Goal: Task Accomplishment & Management: Manage account settings

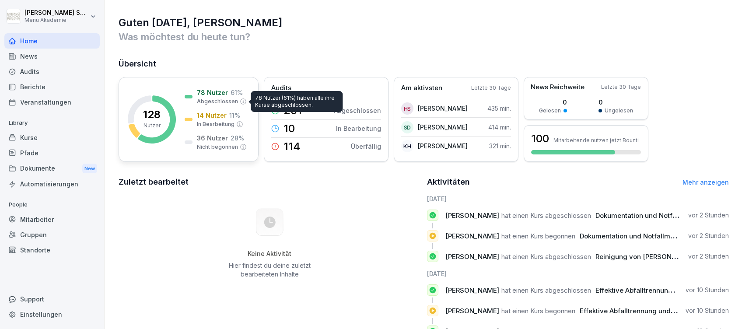
click at [230, 102] on p "Abgeschlossen" at bounding box center [217, 101] width 41 height 8
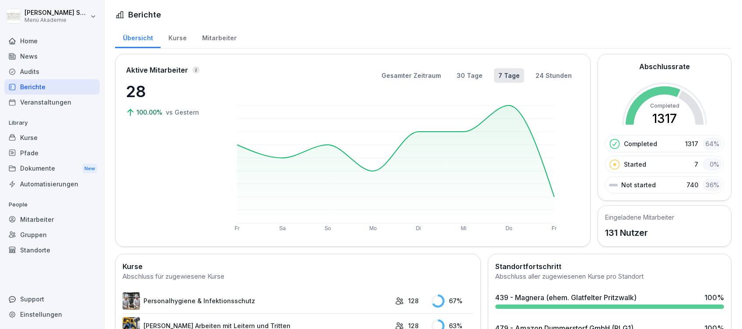
click at [28, 40] on div "Home" at bounding box center [51, 40] width 95 height 15
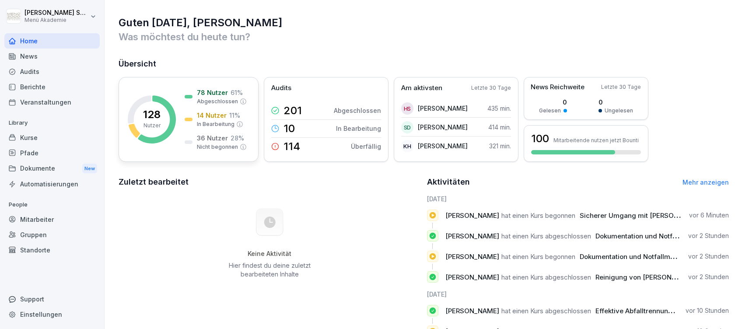
click at [209, 111] on p "14 Nutzer" at bounding box center [212, 115] width 30 height 9
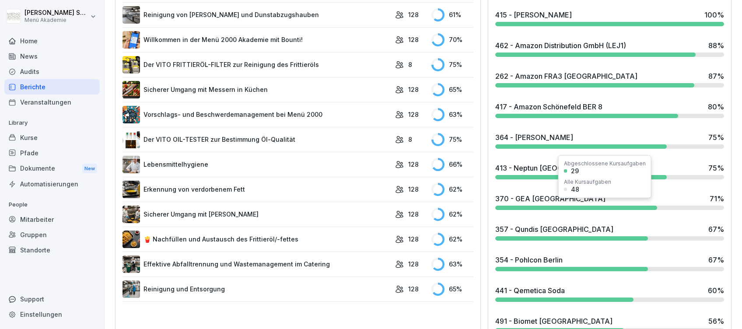
scroll to position [525, 0]
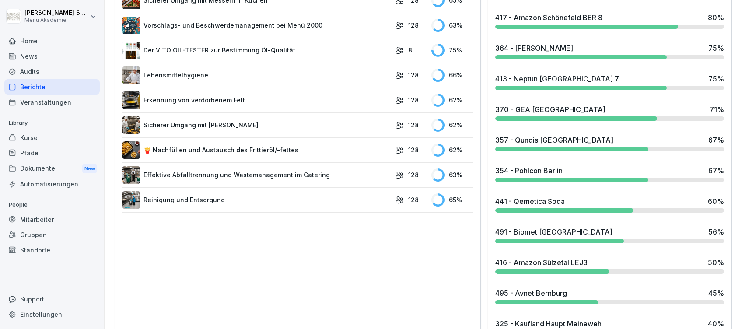
click at [570, 258] on div "416 - Amazon Sülzetal LEJ3" at bounding box center [541, 262] width 92 height 10
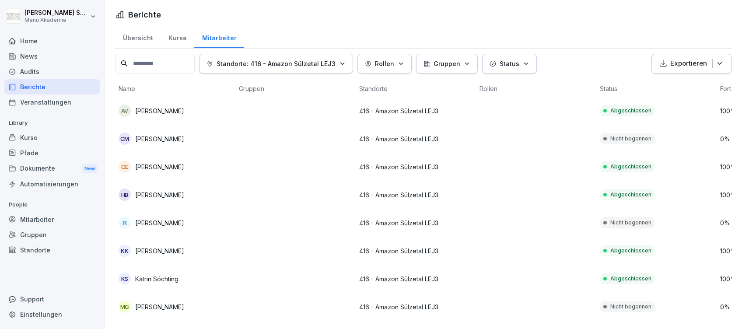
click at [31, 40] on div "Home" at bounding box center [51, 40] width 95 height 15
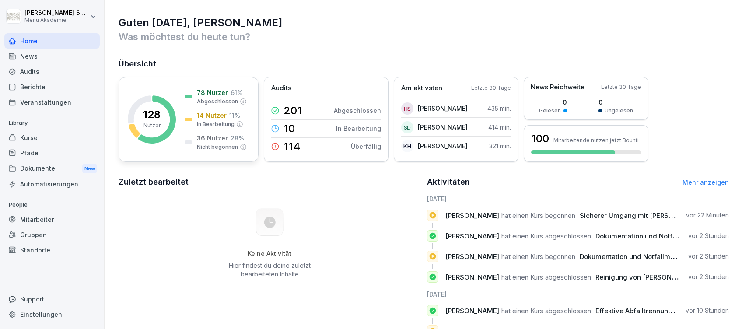
click at [220, 129] on div "78 Nutzer 61 % Abgeschlossen 14 Nutzer 11 % In Bearbeitung 36 Nutzer 28 % Nicht…" at bounding box center [216, 119] width 62 height 63
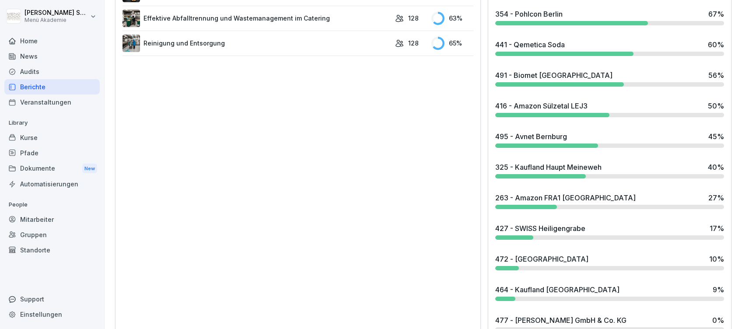
scroll to position [700, 0]
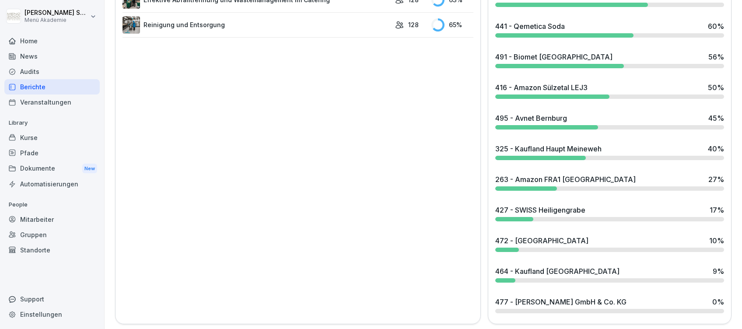
click at [529, 115] on div "495 - Avnet Bernburg" at bounding box center [531, 118] width 72 height 10
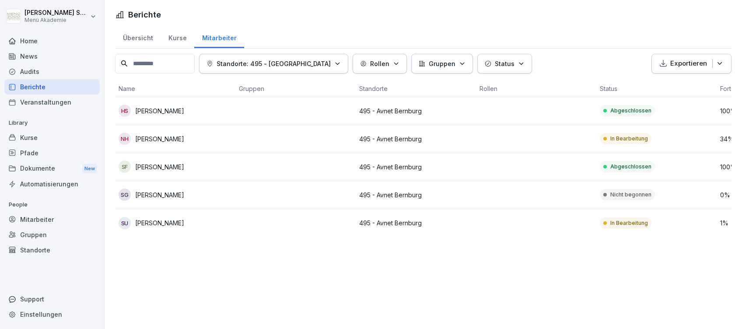
click at [26, 36] on div "Home" at bounding box center [51, 40] width 95 height 15
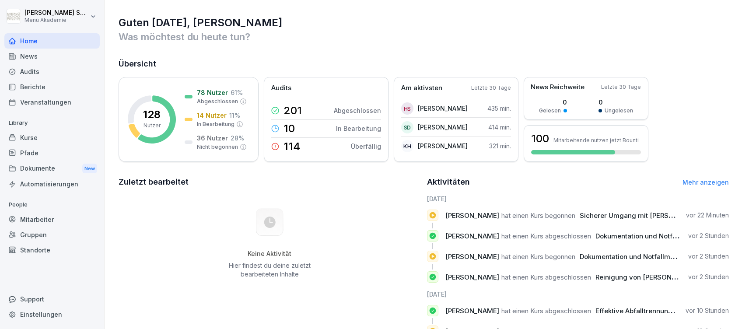
click at [24, 41] on div "Home" at bounding box center [51, 40] width 95 height 15
click at [53, 18] on html "[PERSON_NAME] Menü Akademie Home News Audits Berichte Veranstaltungen Library K…" at bounding box center [371, 164] width 742 height 329
click at [49, 39] on div "Einstellungen" at bounding box center [56, 39] width 87 height 16
select select "**"
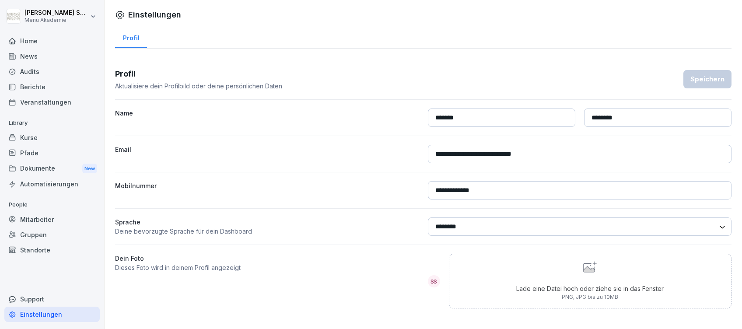
click at [31, 38] on div "Home" at bounding box center [51, 40] width 95 height 15
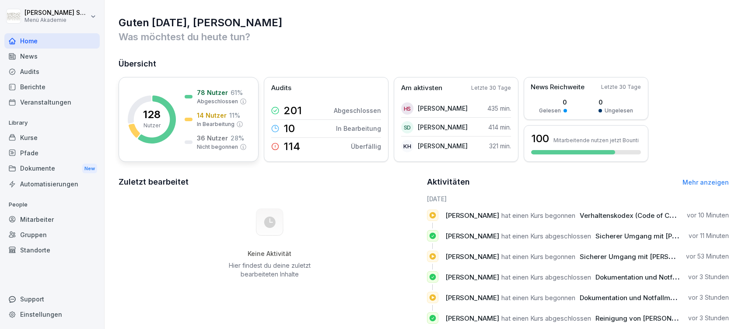
click at [200, 94] on p "78 Nutzer" at bounding box center [212, 92] width 31 height 9
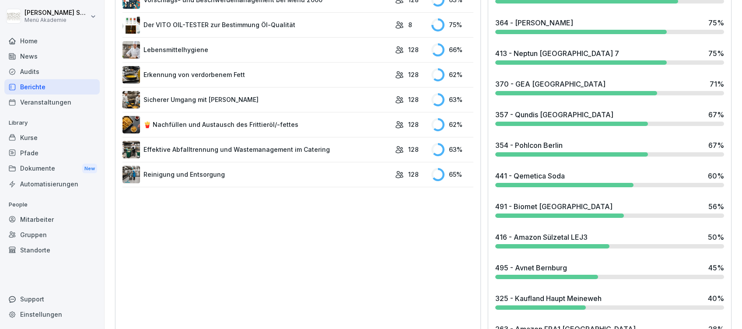
scroll to position [535, 0]
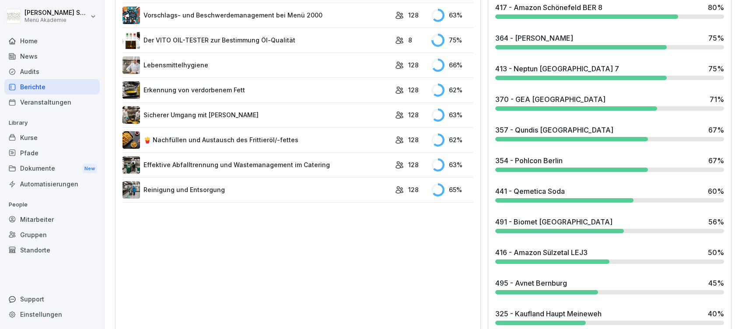
click at [539, 65] on div "413 - Neptun [GEOGRAPHIC_DATA] 7" at bounding box center [557, 68] width 124 height 10
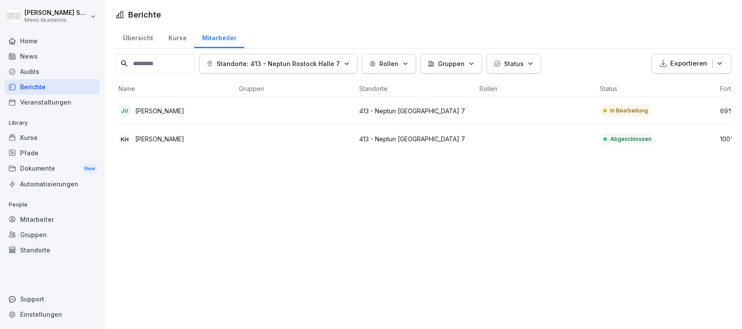
click at [31, 38] on div "Home" at bounding box center [51, 40] width 95 height 15
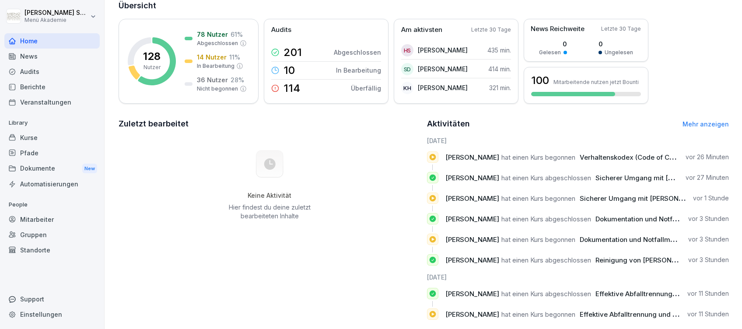
scroll to position [80, 0]
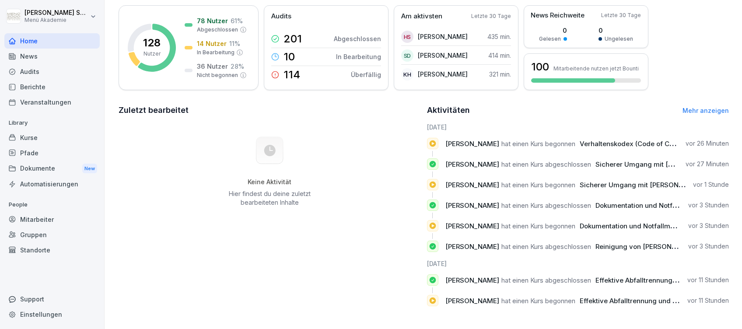
click at [702, 107] on link "Mehr anzeigen" at bounding box center [705, 110] width 46 height 7
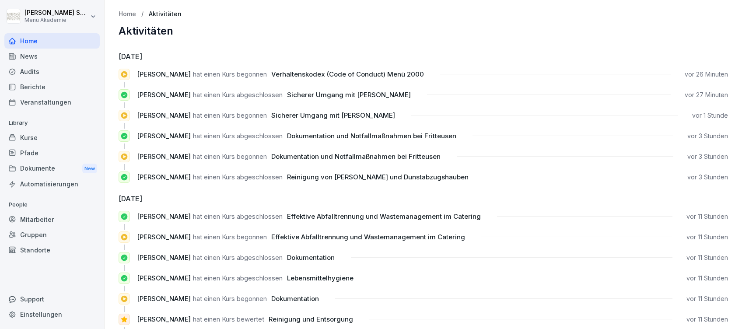
click at [32, 38] on div "Home" at bounding box center [51, 40] width 95 height 15
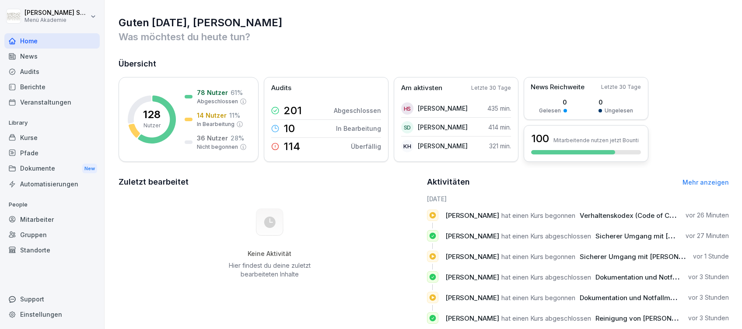
click at [609, 140] on p "Mitarbeitende nutzen jetzt Bounti" at bounding box center [595, 140] width 85 height 7
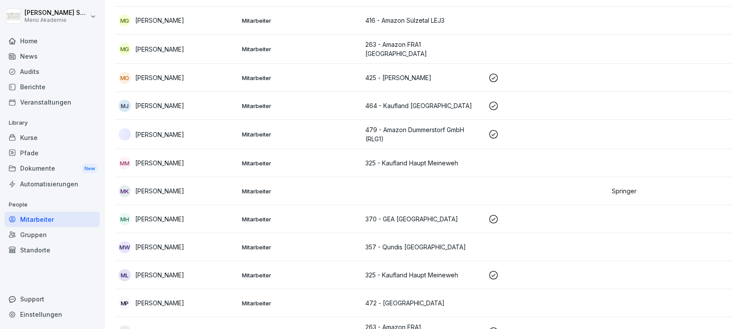
scroll to position [2040, 0]
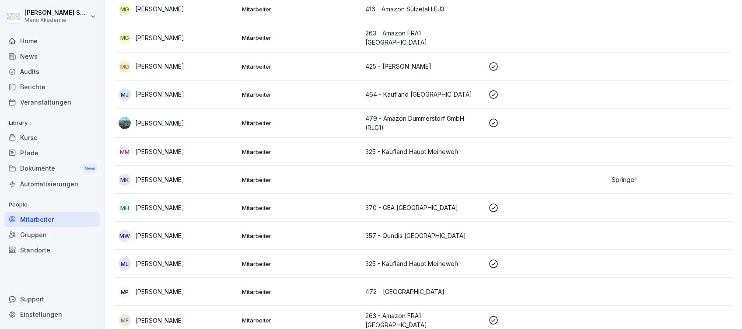
click at [142, 175] on p "[PERSON_NAME]" at bounding box center [159, 179] width 49 height 9
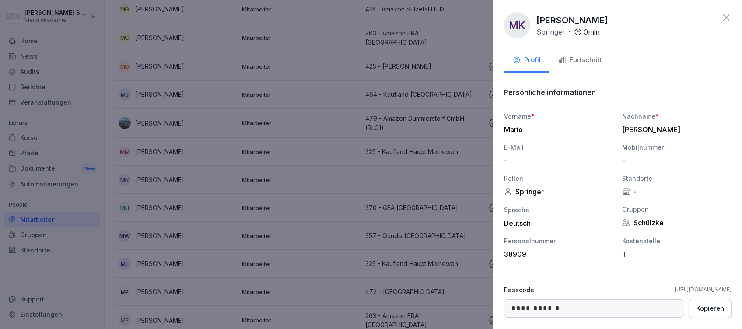
click at [585, 56] on div "Fortschritt" at bounding box center [580, 60] width 44 height 10
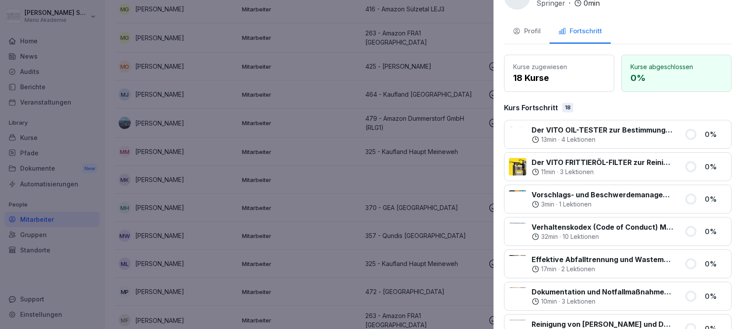
scroll to position [0, 0]
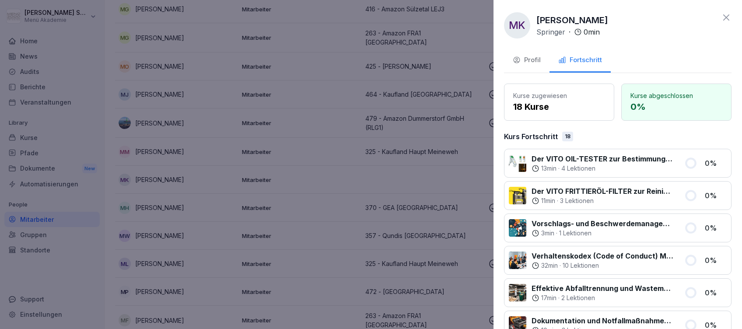
click at [343, 71] on div at bounding box center [371, 164] width 742 height 329
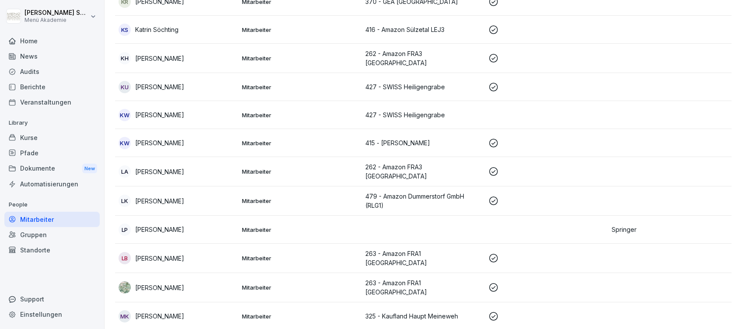
scroll to position [1749, 0]
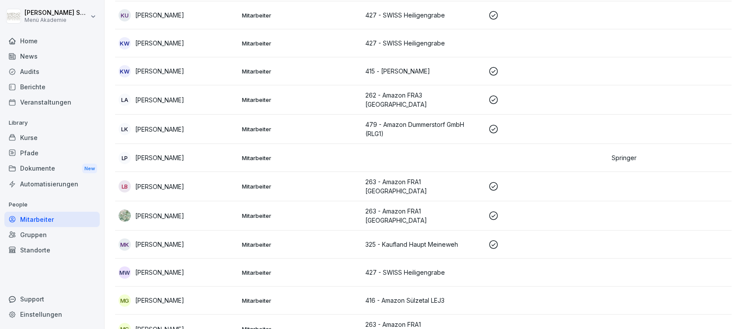
click at [155, 153] on p "[PERSON_NAME]" at bounding box center [159, 157] width 49 height 9
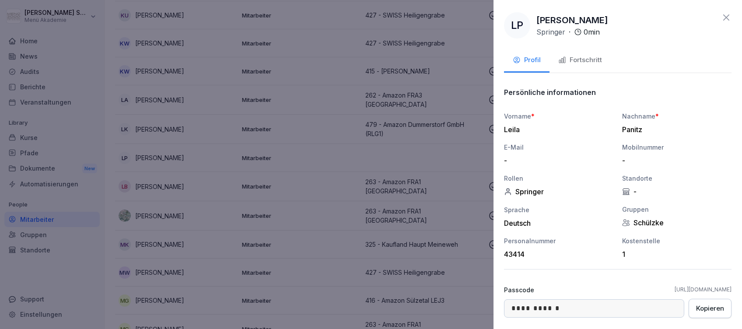
click at [574, 65] on button "Fortschritt" at bounding box center [579, 61] width 61 height 24
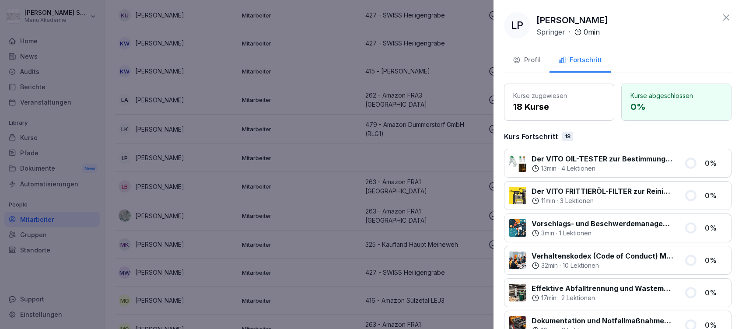
click at [306, 137] on div at bounding box center [371, 164] width 742 height 329
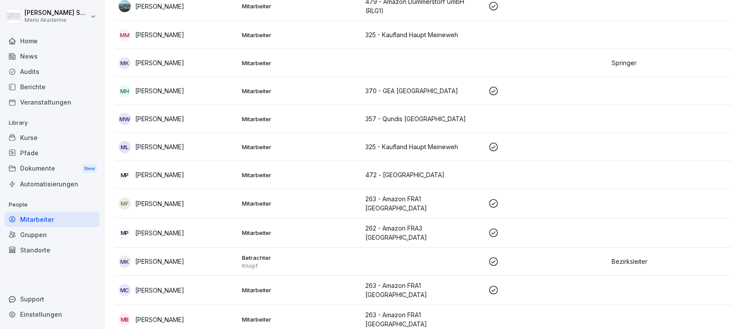
scroll to position [2215, 0]
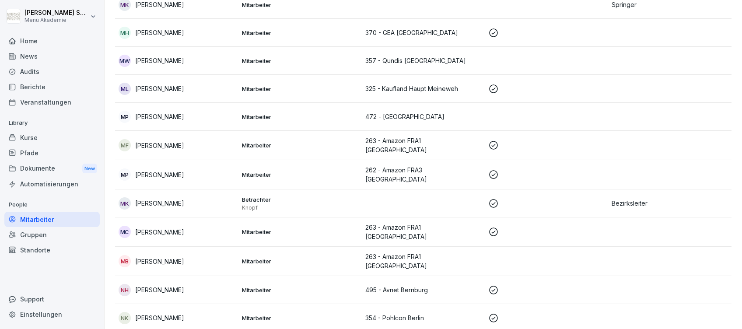
click at [165, 198] on p "[PERSON_NAME]" at bounding box center [159, 202] width 49 height 9
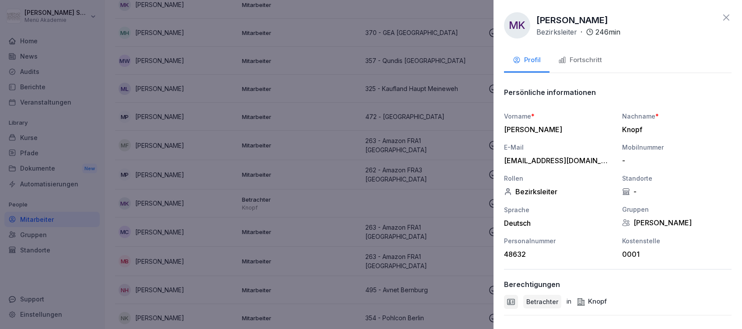
click at [588, 58] on div "Fortschritt" at bounding box center [580, 60] width 44 height 10
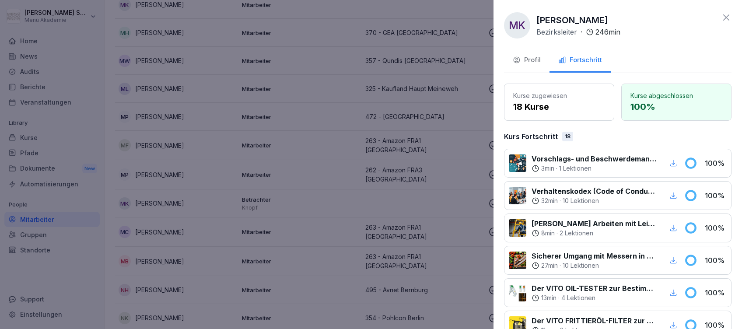
click at [185, 186] on div at bounding box center [371, 164] width 742 height 329
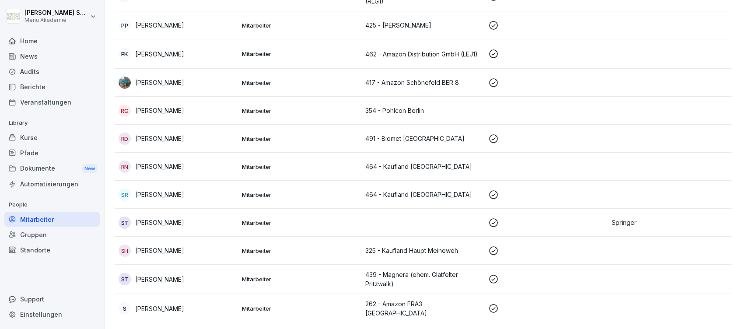
scroll to position [2681, 0]
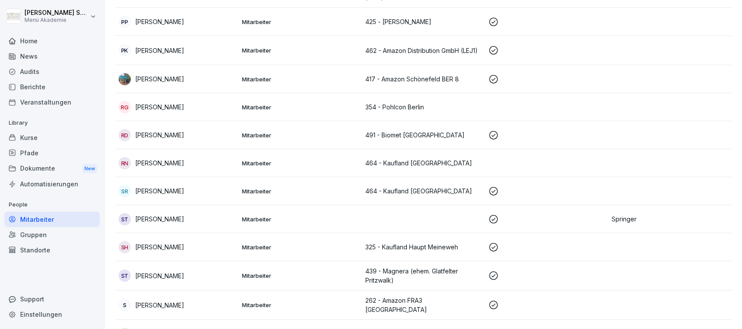
click at [157, 214] on p "[PERSON_NAME]" at bounding box center [159, 218] width 49 height 9
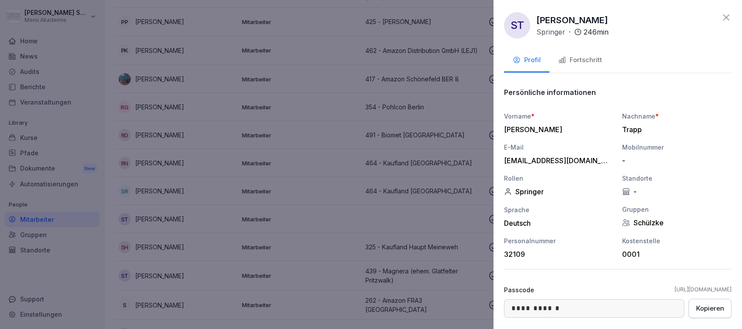
click at [595, 64] on div "Fortschritt" at bounding box center [580, 60] width 44 height 10
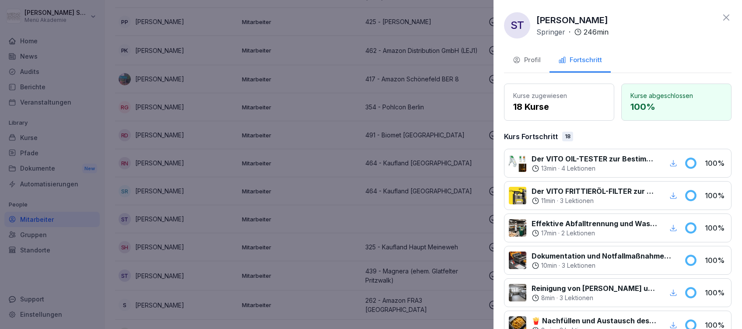
click at [227, 198] on div at bounding box center [371, 164] width 742 height 329
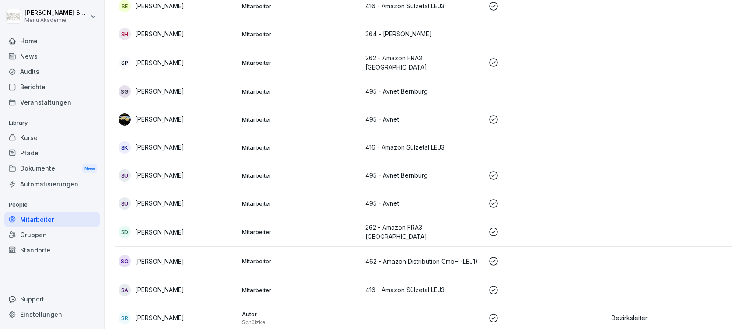
scroll to position [3323, 0]
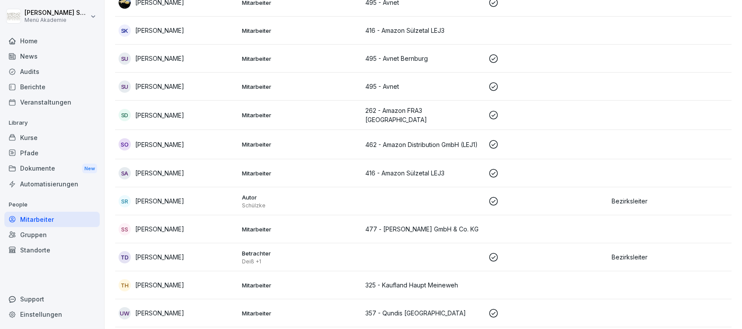
click at [175, 195] on div "SR [PERSON_NAME]" at bounding box center [176, 201] width 116 height 12
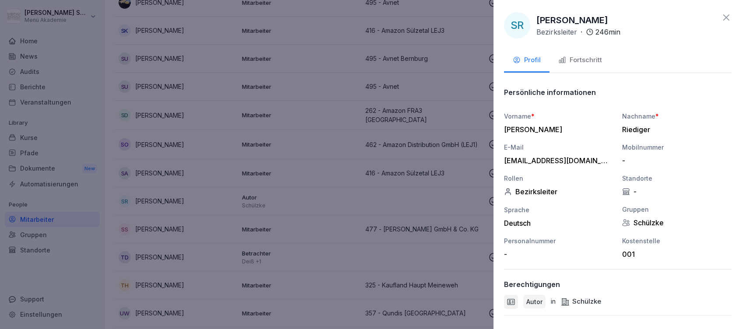
click at [574, 59] on div "Fortschritt" at bounding box center [580, 60] width 44 height 10
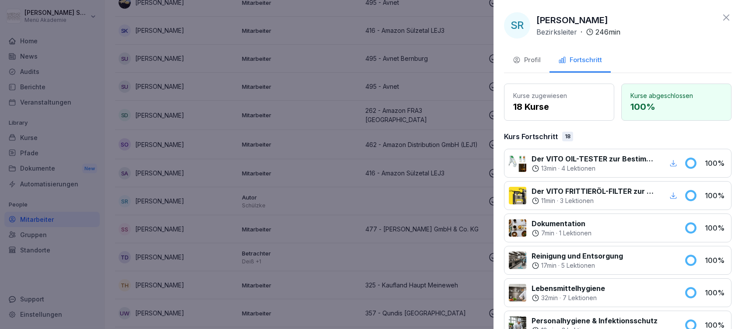
click at [220, 147] on div at bounding box center [371, 164] width 742 height 329
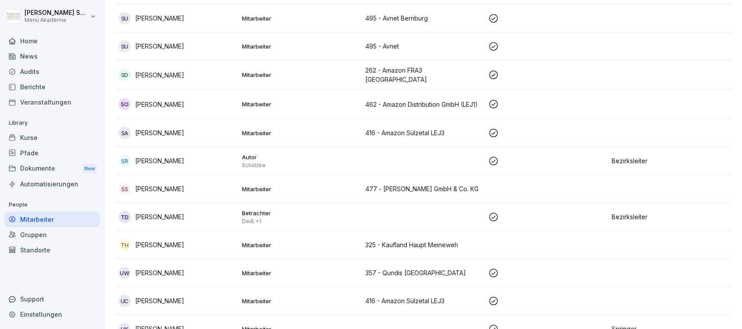
scroll to position [3381, 0]
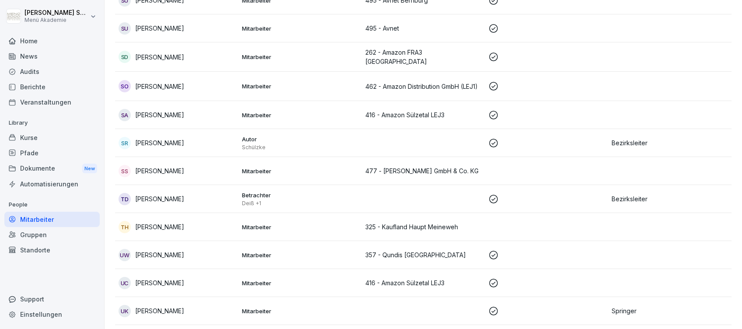
click at [169, 193] on div "TD [PERSON_NAME]" at bounding box center [176, 199] width 116 height 12
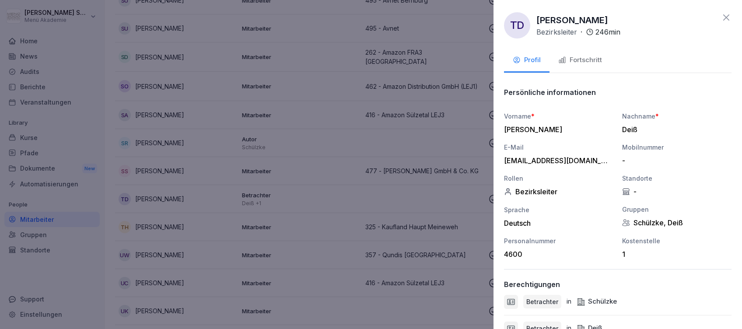
click at [594, 54] on button "Fortschritt" at bounding box center [579, 61] width 61 height 24
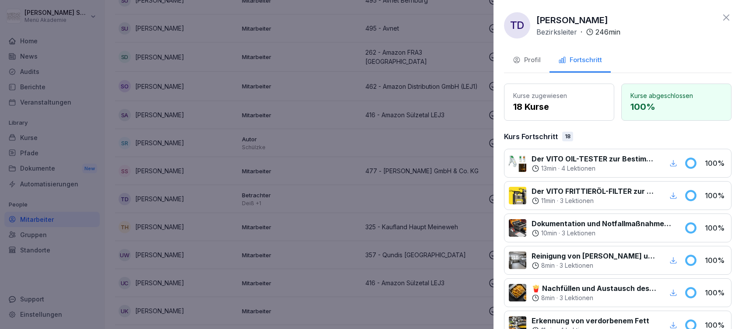
click at [352, 122] on div at bounding box center [371, 164] width 742 height 329
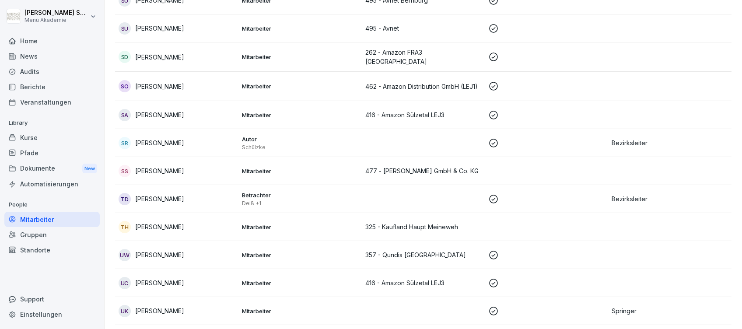
scroll to position [3477, 0]
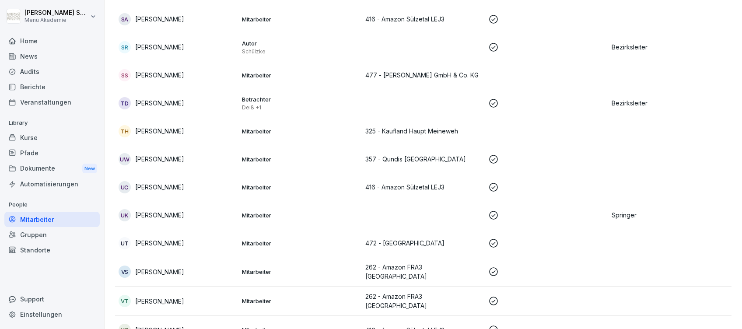
click at [263, 211] on p "Mitarbeiter" at bounding box center [300, 215] width 116 height 8
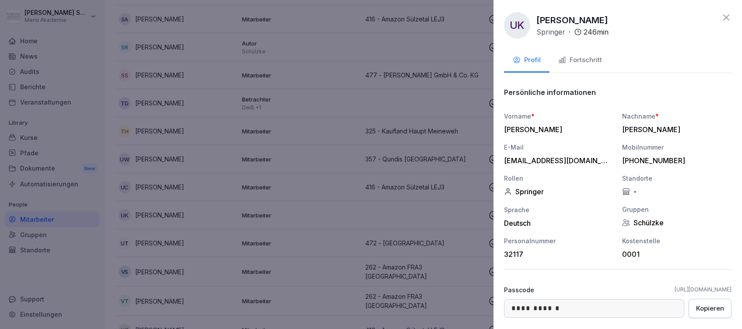
click at [581, 58] on div "Fortschritt" at bounding box center [580, 60] width 44 height 10
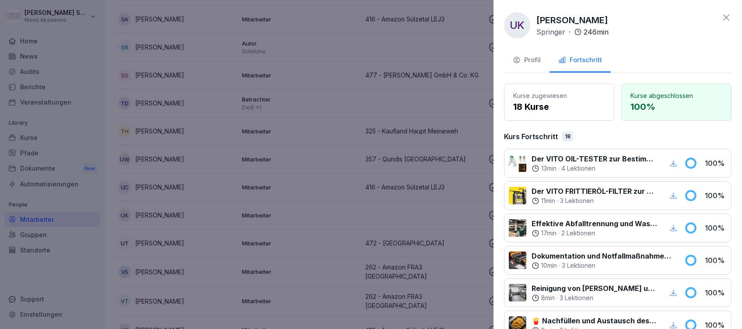
click at [273, 190] on div at bounding box center [371, 164] width 742 height 329
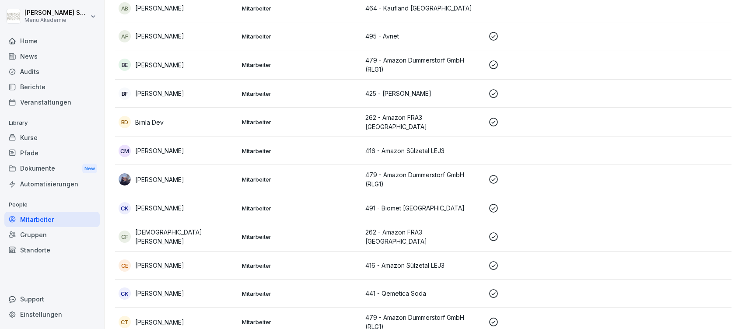
scroll to position [0, 0]
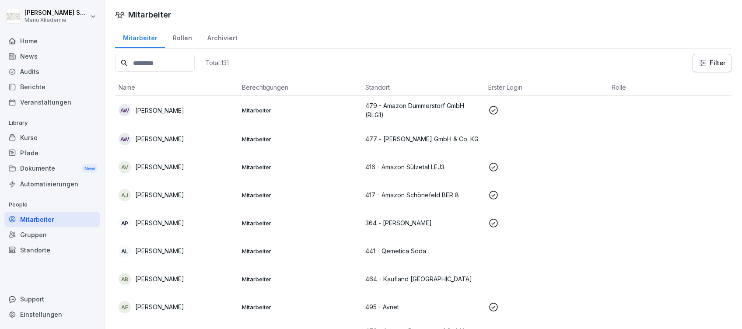
click at [22, 40] on div "Home" at bounding box center [51, 40] width 95 height 15
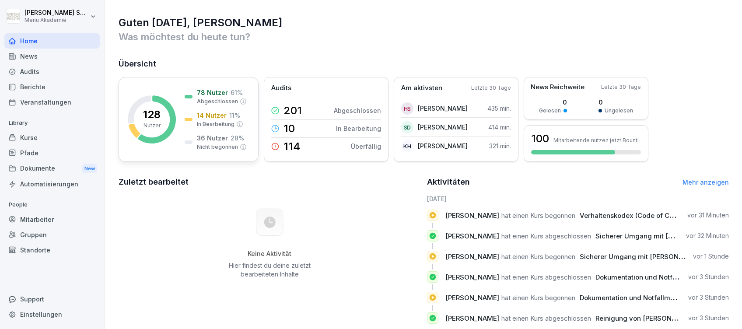
click at [248, 126] on div "128 Nutzer 78 Nutzer 61 % Abgeschlossen 14 Nutzer 11 % In Bearbeitung 36 Nutzer…" at bounding box center [188, 119] width 140 height 85
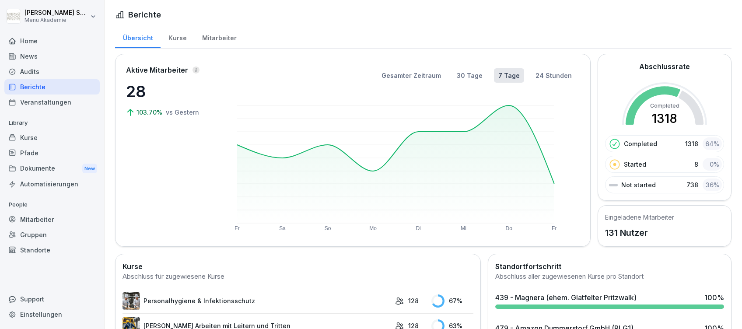
click at [29, 36] on div "Home" at bounding box center [51, 40] width 95 height 15
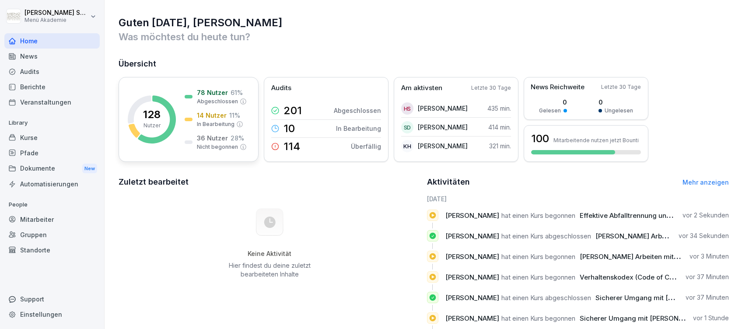
click at [222, 114] on p "14 Nutzer" at bounding box center [212, 115] width 30 height 9
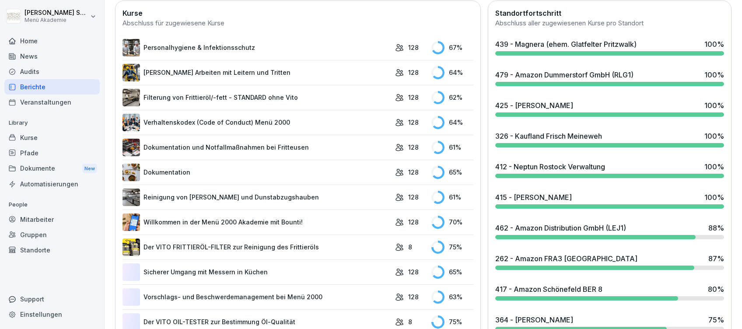
scroll to position [350, 0]
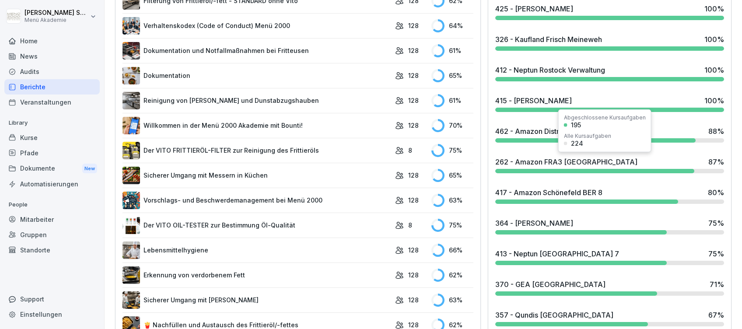
click at [522, 160] on div "262 - Amazon FRA3 [GEOGRAPHIC_DATA]" at bounding box center [566, 162] width 142 height 10
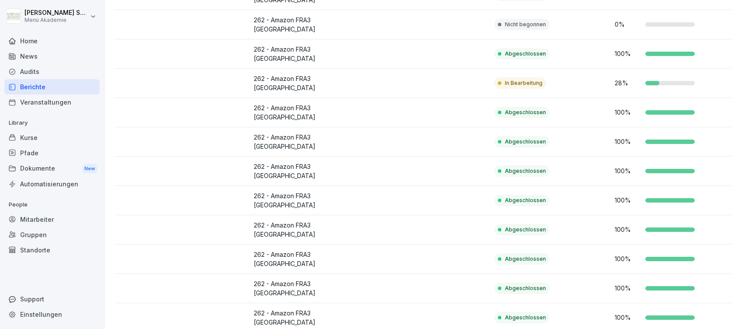
scroll to position [58, 0]
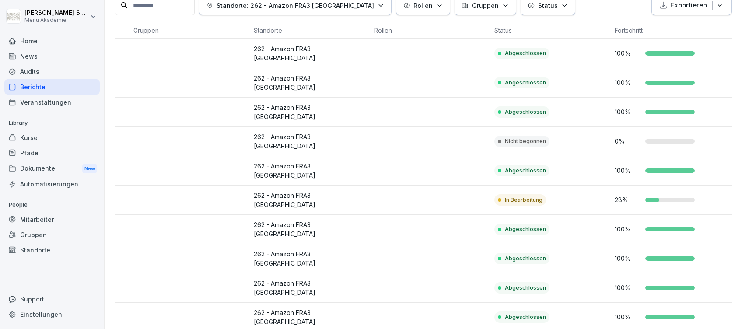
click at [36, 38] on div "Home" at bounding box center [51, 40] width 95 height 15
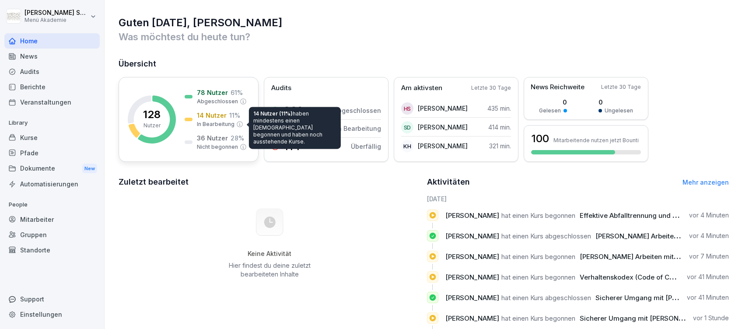
click at [212, 122] on p "In Bearbeitung" at bounding box center [216, 124] width 38 height 8
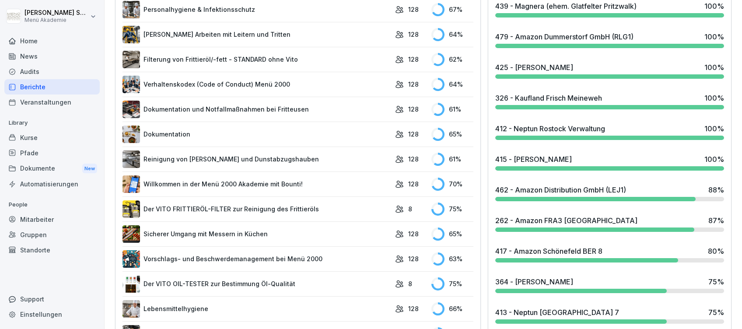
scroll to position [350, 0]
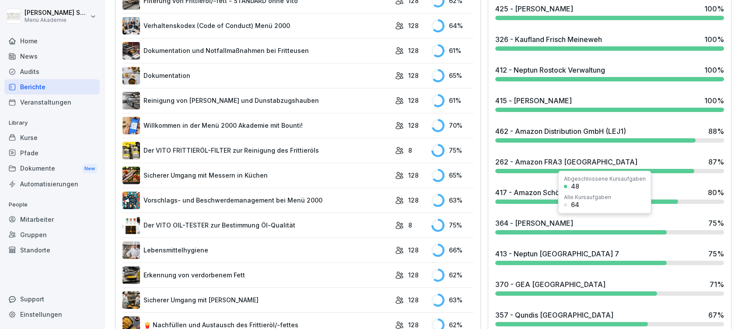
click at [537, 223] on div "364 - [PERSON_NAME]" at bounding box center [534, 223] width 78 height 10
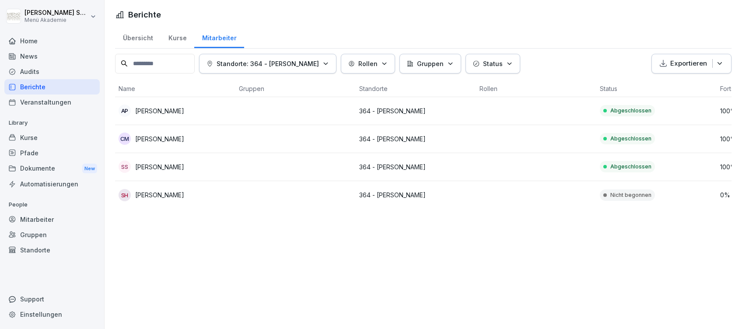
click at [179, 195] on p "[PERSON_NAME]" at bounding box center [159, 194] width 49 height 9
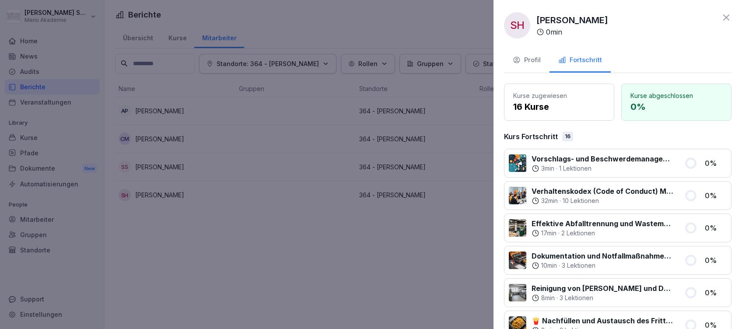
click at [528, 58] on div "Profil" at bounding box center [526, 60] width 28 height 10
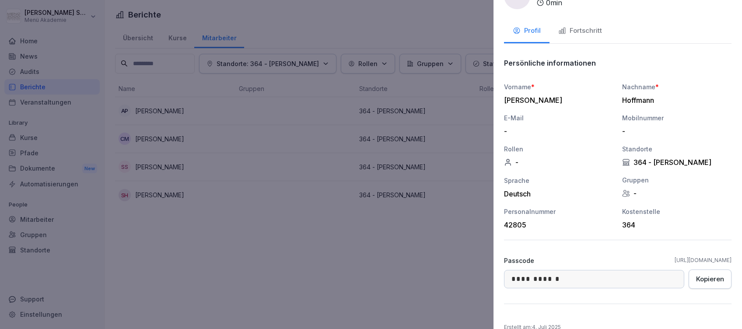
scroll to position [43, 0]
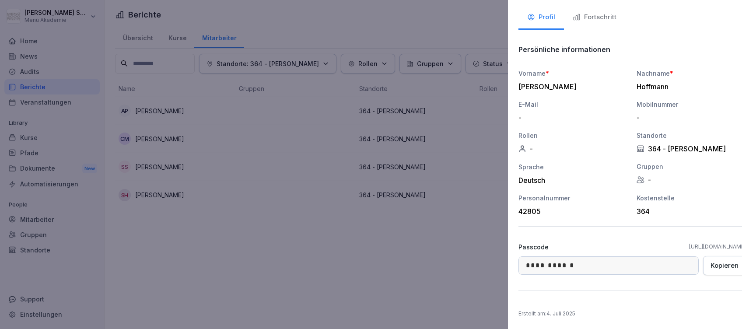
click at [351, 244] on div at bounding box center [371, 164] width 742 height 329
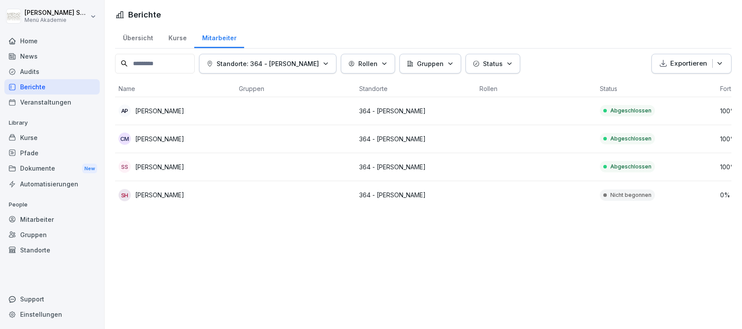
click at [23, 38] on div "Home" at bounding box center [51, 40] width 95 height 15
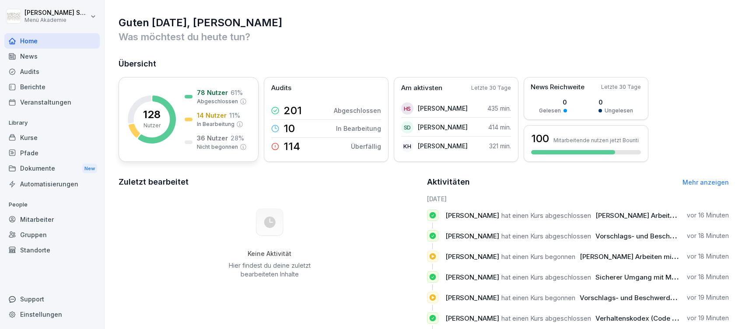
click at [181, 112] on div "128 Nutzer 78 Nutzer 61 % Abgeschlossen 14 Nutzer 11 % In Bearbeitung 36 Nutzer…" at bounding box center [188, 119] width 140 height 85
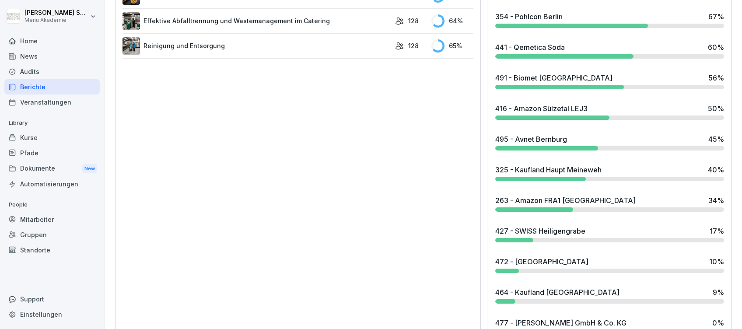
scroll to position [710, 0]
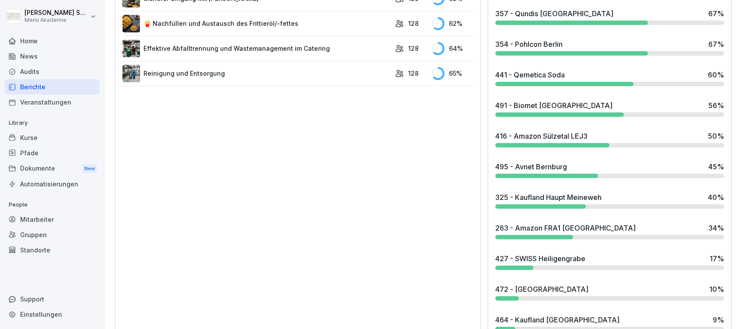
click at [550, 137] on div "416 - Amazon Sülzetal LEJ3" at bounding box center [541, 136] width 92 height 10
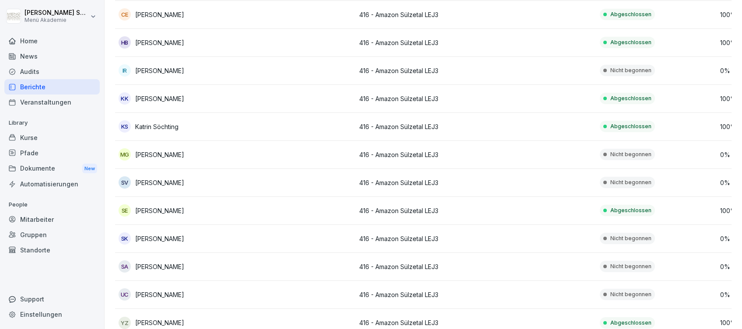
scroll to position [170, 0]
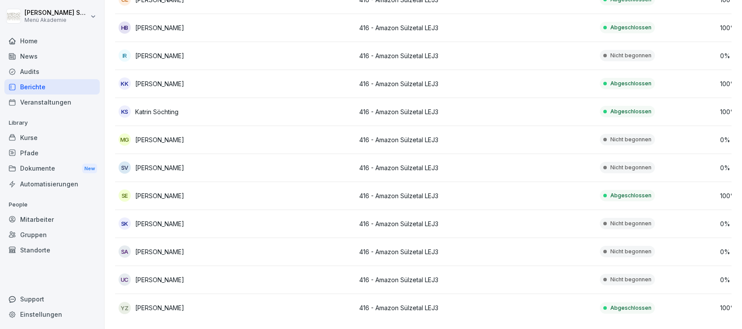
click at [37, 40] on div "Home" at bounding box center [51, 40] width 95 height 15
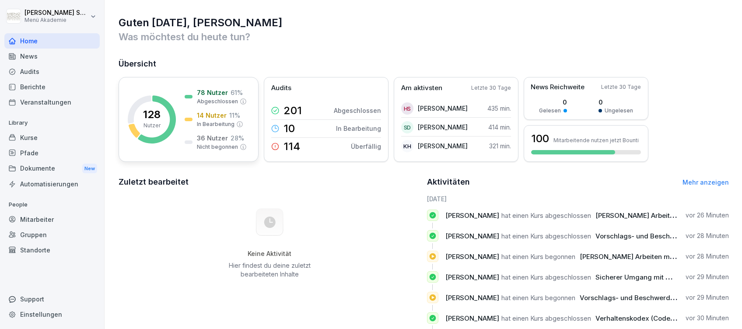
click at [214, 94] on p "78 Nutzer" at bounding box center [212, 92] width 31 height 9
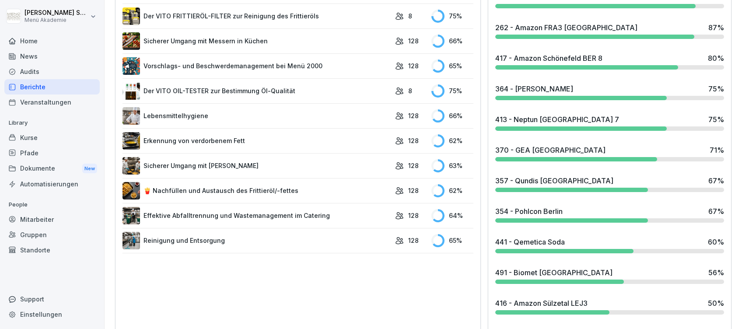
scroll to position [466, 0]
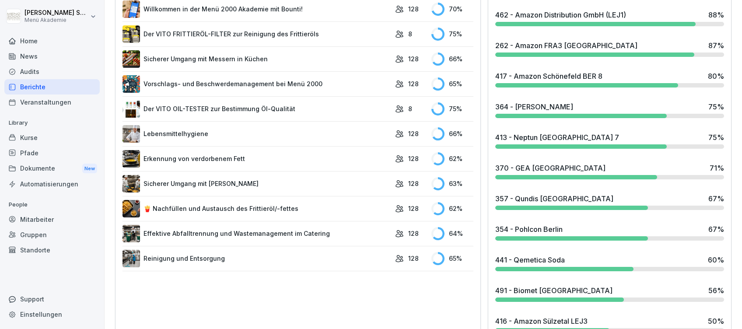
click at [550, 101] on div "364 - [PERSON_NAME]" at bounding box center [534, 106] width 78 height 10
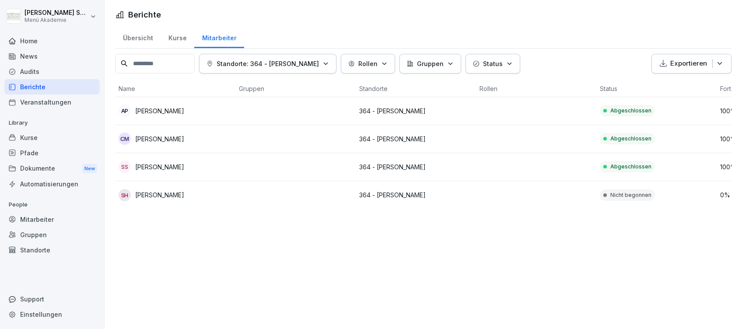
click at [168, 191] on p "[PERSON_NAME]" at bounding box center [159, 194] width 49 height 9
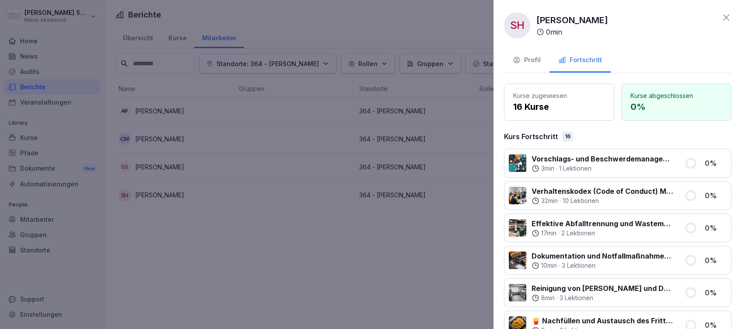
click at [526, 64] on div "Profil" at bounding box center [526, 60] width 28 height 10
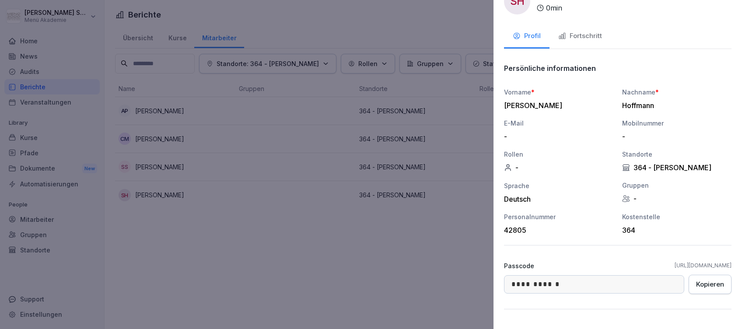
scroll to position [43, 0]
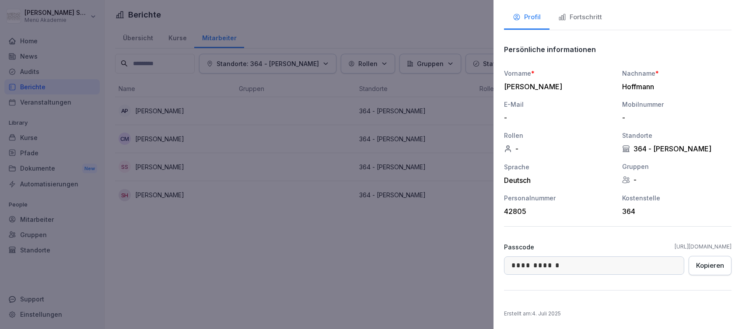
drag, startPoint x: 722, startPoint y: 246, endPoint x: 591, endPoint y: 249, distance: 131.2
click at [591, 249] on div "**********" at bounding box center [617, 164] width 248 height 329
drag, startPoint x: 591, startPoint y: 249, endPoint x: 634, endPoint y: 246, distance: 42.5
copy link "[URL][DOMAIN_NAME]"
click at [701, 263] on div "Kopieren" at bounding box center [710, 266] width 28 height 10
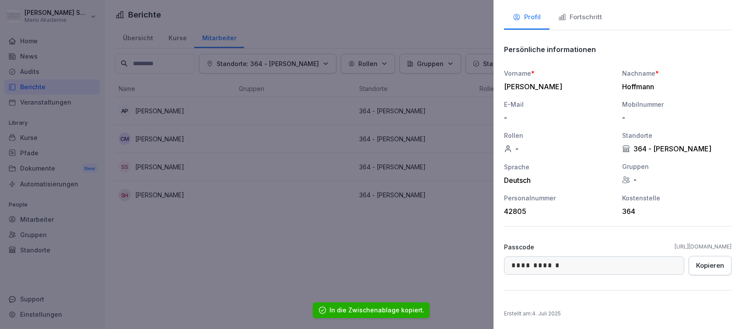
click at [454, 262] on div at bounding box center [371, 164] width 742 height 329
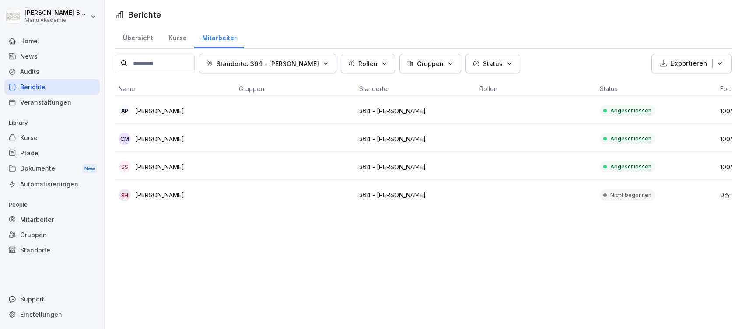
click at [156, 195] on p "[PERSON_NAME]" at bounding box center [159, 194] width 49 height 9
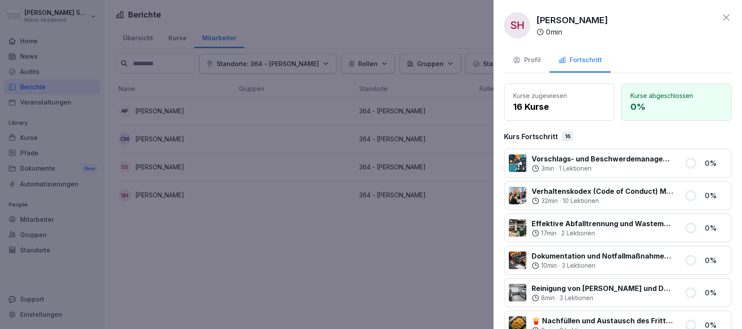
click at [519, 59] on icon "button" at bounding box center [516, 60] width 8 height 8
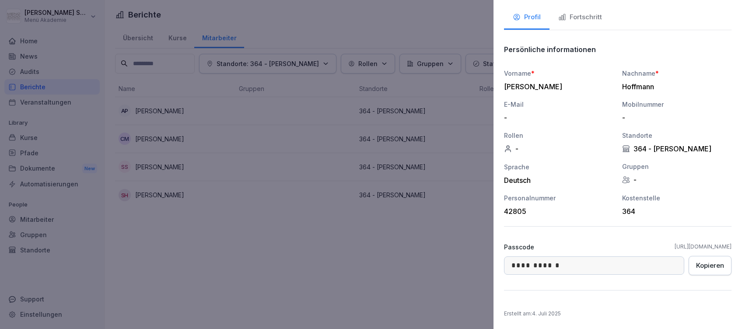
drag, startPoint x: 722, startPoint y: 245, endPoint x: 608, endPoint y: 247, distance: 114.1
click at [608, 247] on div "**********" at bounding box center [617, 164] width 248 height 329
drag, startPoint x: 608, startPoint y: 247, endPoint x: 629, endPoint y: 247, distance: 20.6
copy link "[URL][DOMAIN_NAME]"
click at [700, 262] on div "Kopieren" at bounding box center [710, 266] width 28 height 10
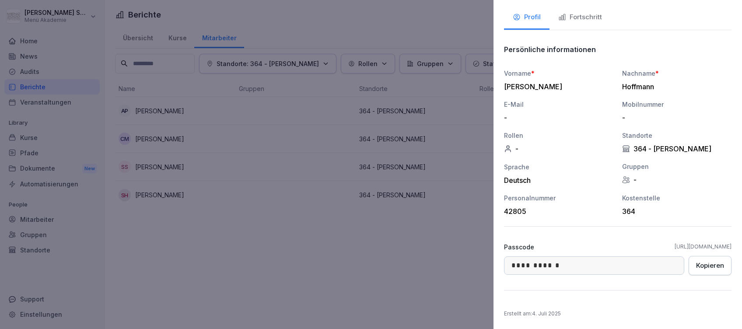
click at [406, 246] on div at bounding box center [371, 164] width 742 height 329
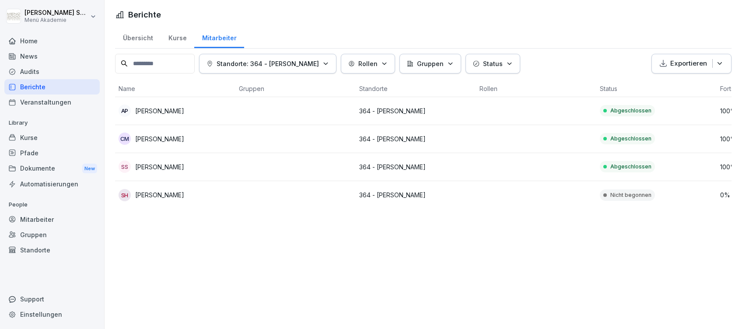
click at [0, 122] on html "[PERSON_NAME] Menü Akademie Home News Audits Berichte Veranstaltungen Library K…" at bounding box center [371, 164] width 742 height 329
click at [26, 42] on div "Home" at bounding box center [51, 40] width 95 height 15
